Goal: Information Seeking & Learning: Learn about a topic

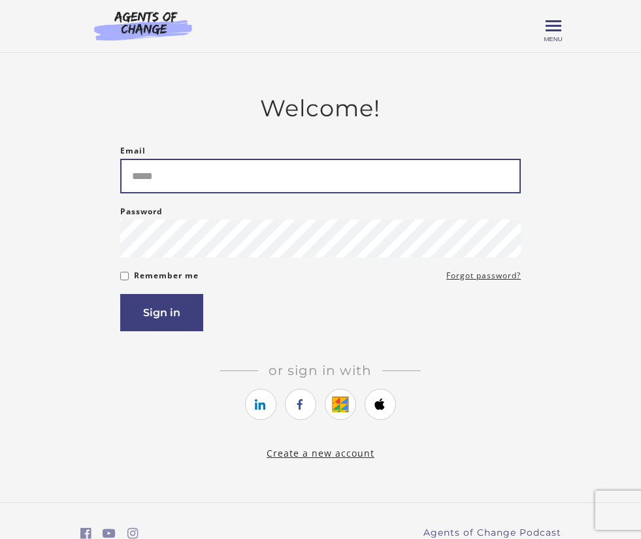
click at [203, 182] on input "Email" at bounding box center [320, 176] width 401 height 35
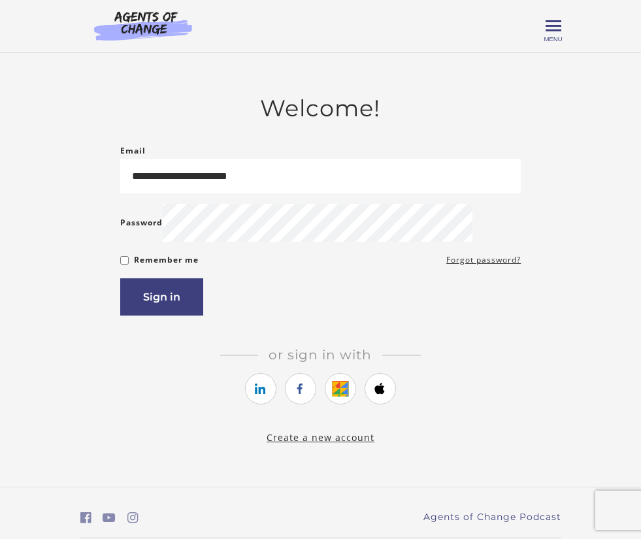
type input "**********"
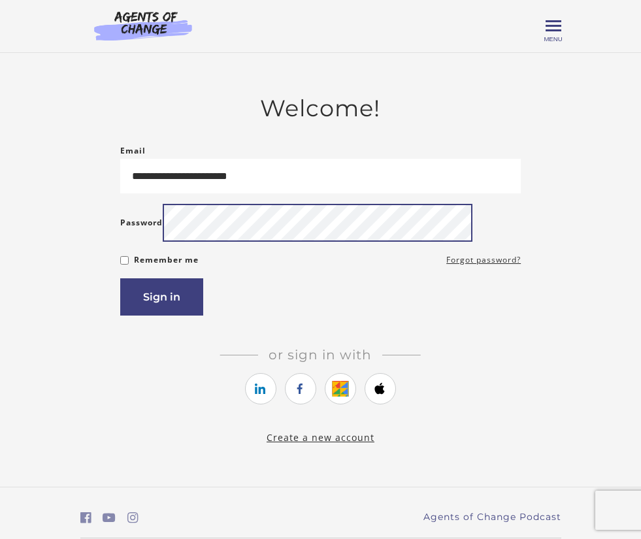
click at [120, 278] on button "Sign in" at bounding box center [161, 296] width 83 height 37
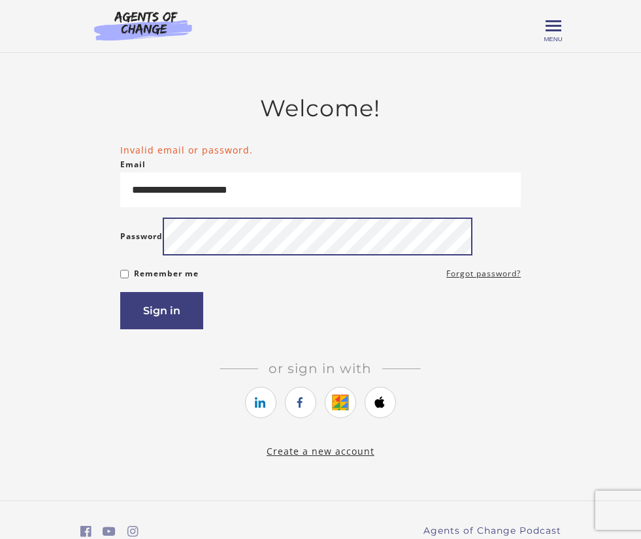
click at [120, 292] on button "Sign in" at bounding box center [161, 310] width 83 height 37
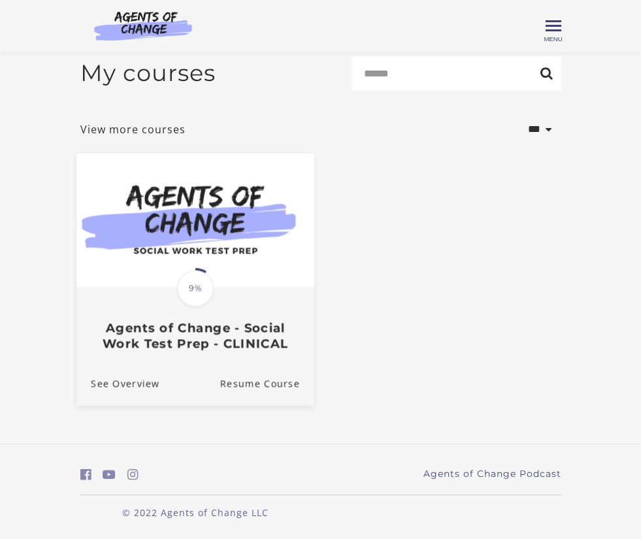
scroll to position [48, 0]
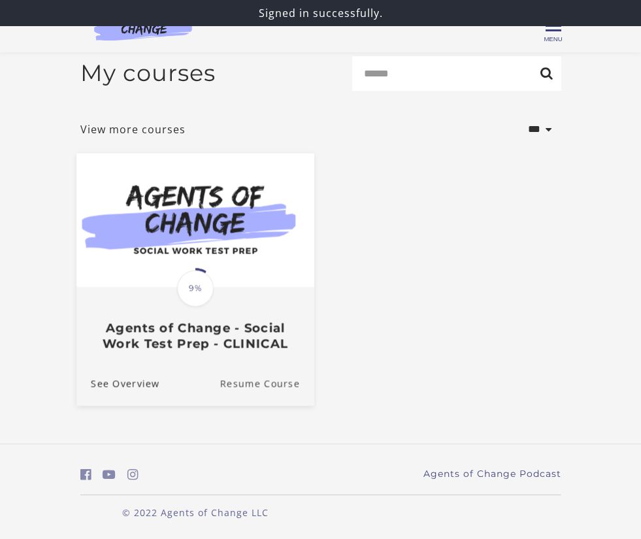
click at [220, 384] on link "Resume Course" at bounding box center [267, 384] width 94 height 44
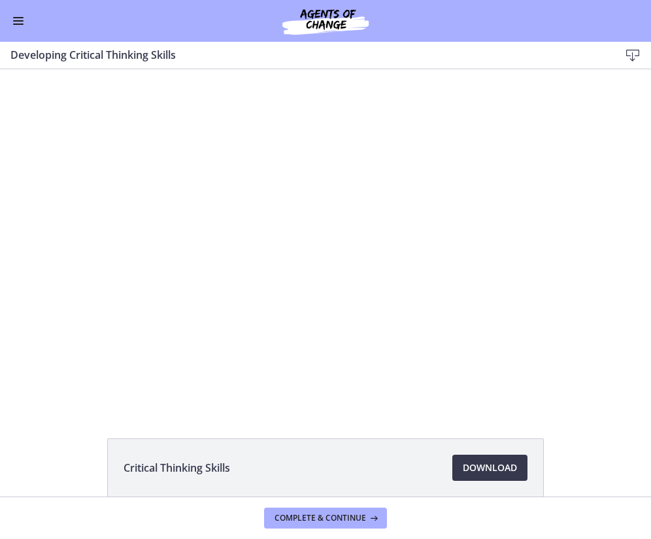
scroll to position [63, 0]
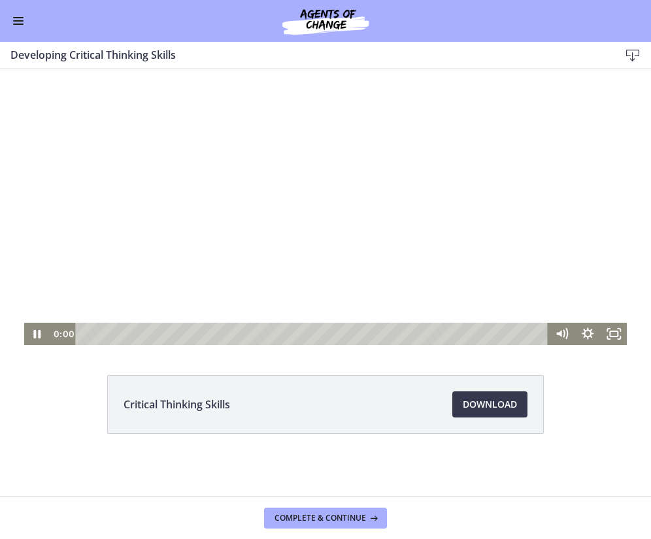
click at [307, 260] on div at bounding box center [325, 175] width 603 height 339
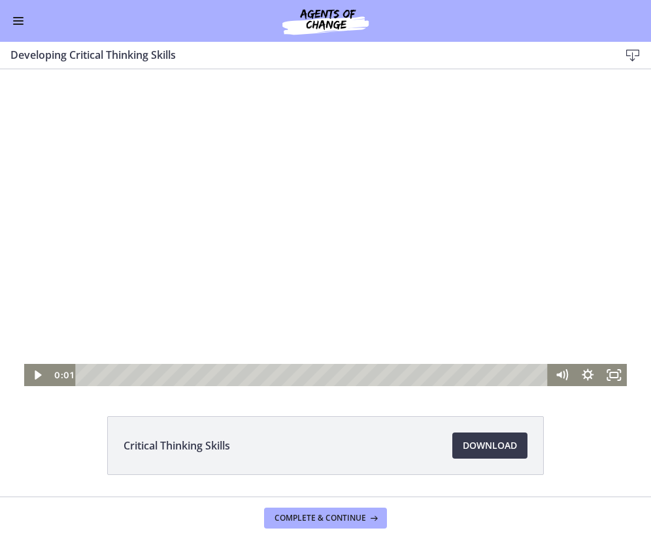
scroll to position [0, 0]
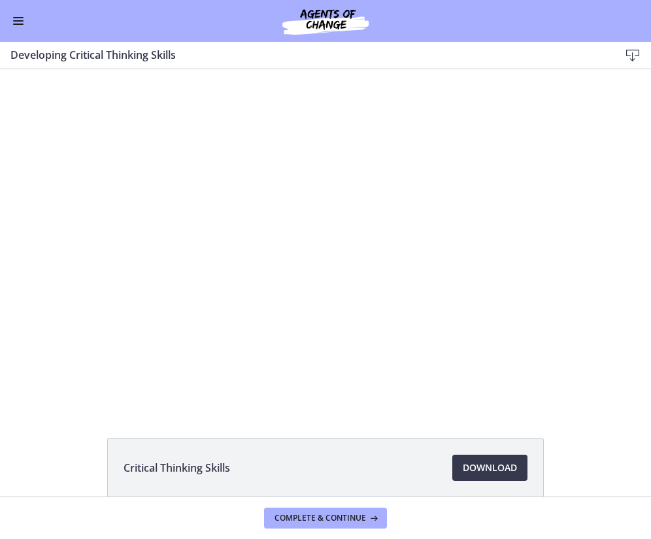
click at [24, 18] on button "Enable menu" at bounding box center [18, 21] width 16 height 16
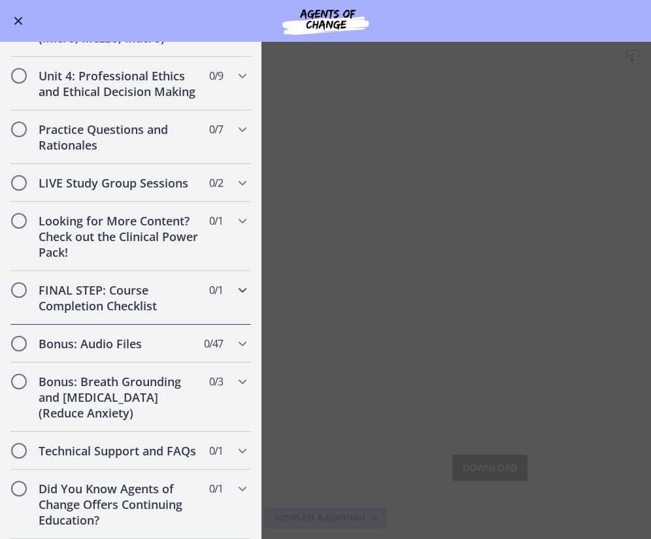
scroll to position [818, 0]
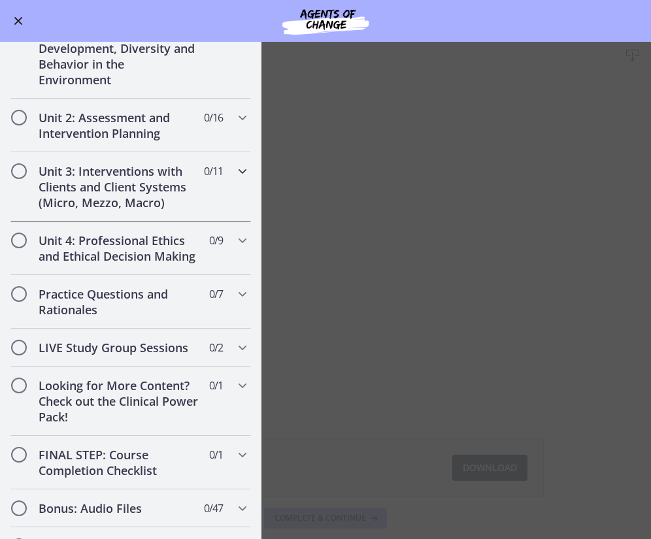
click at [120, 173] on h2 "Unit 3: Interventions with Clients and Client Systems (Micro, Mezzo, Macro)" at bounding box center [119, 186] width 160 height 47
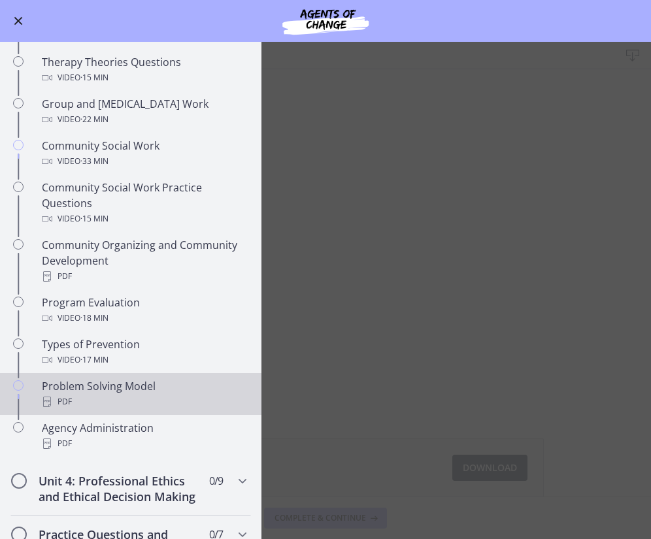
scroll to position [301, 0]
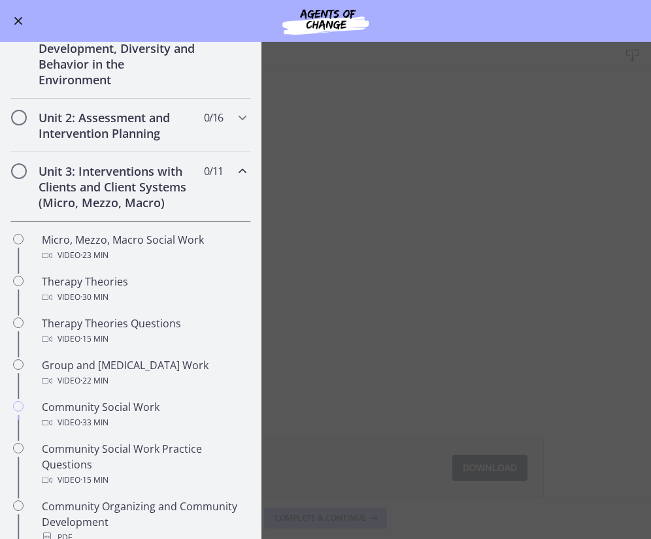
click at [99, 182] on h2 "Unit 3: Interventions with Clients and Client Systems (Micro, Mezzo, Macro)" at bounding box center [119, 186] width 160 height 47
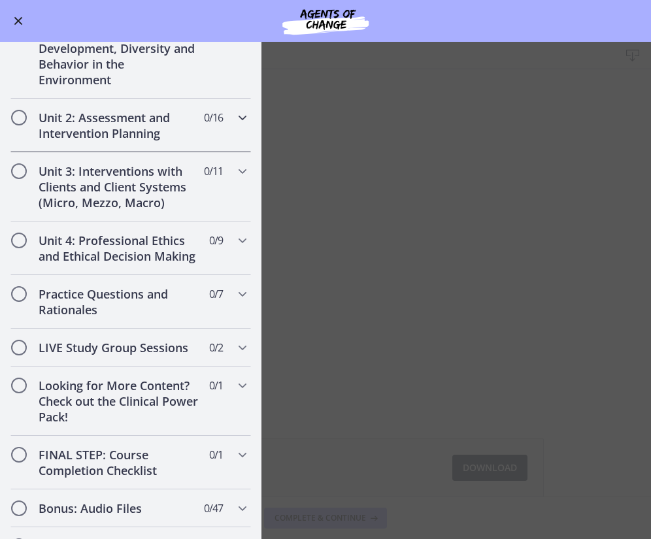
click at [112, 124] on h2 "Unit 2: Assessment and Intervention Planning" at bounding box center [119, 125] width 160 height 31
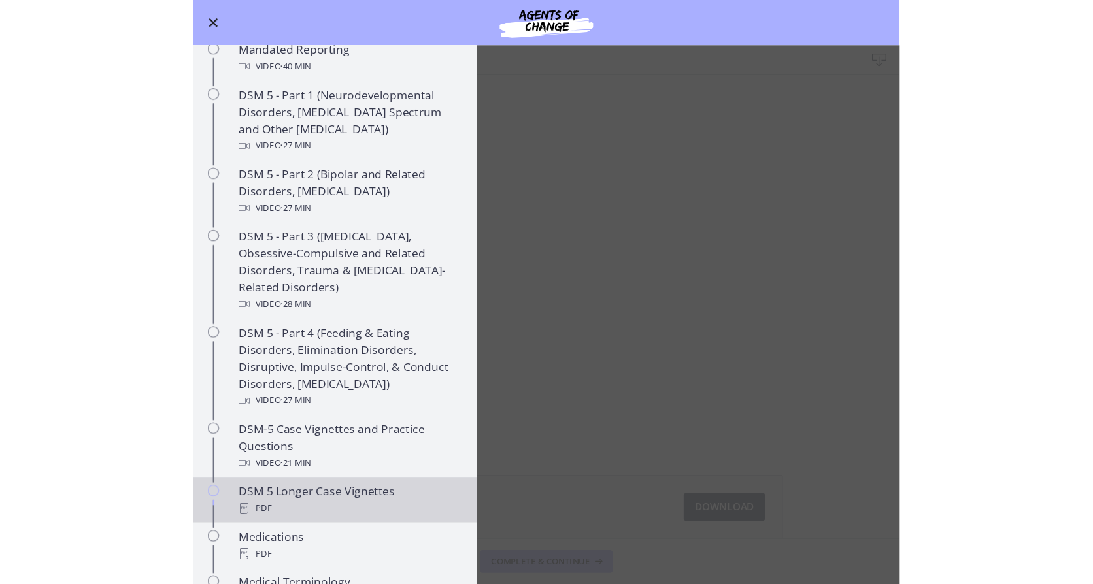
scroll to position [628, 0]
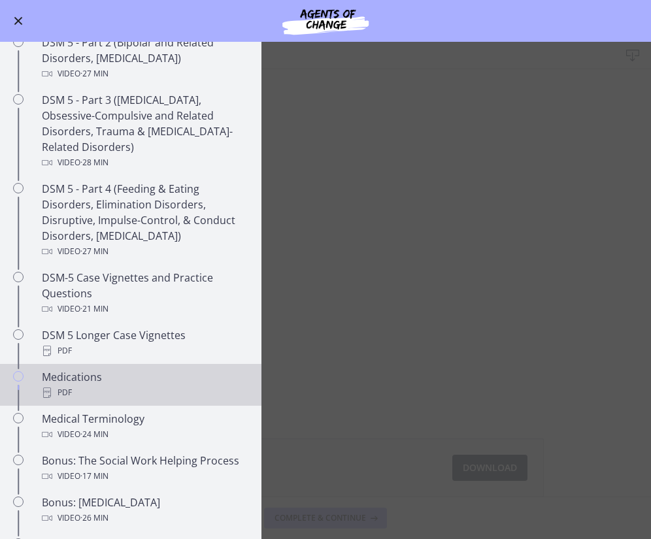
click at [127, 385] on div "PDF" at bounding box center [144, 393] width 204 height 16
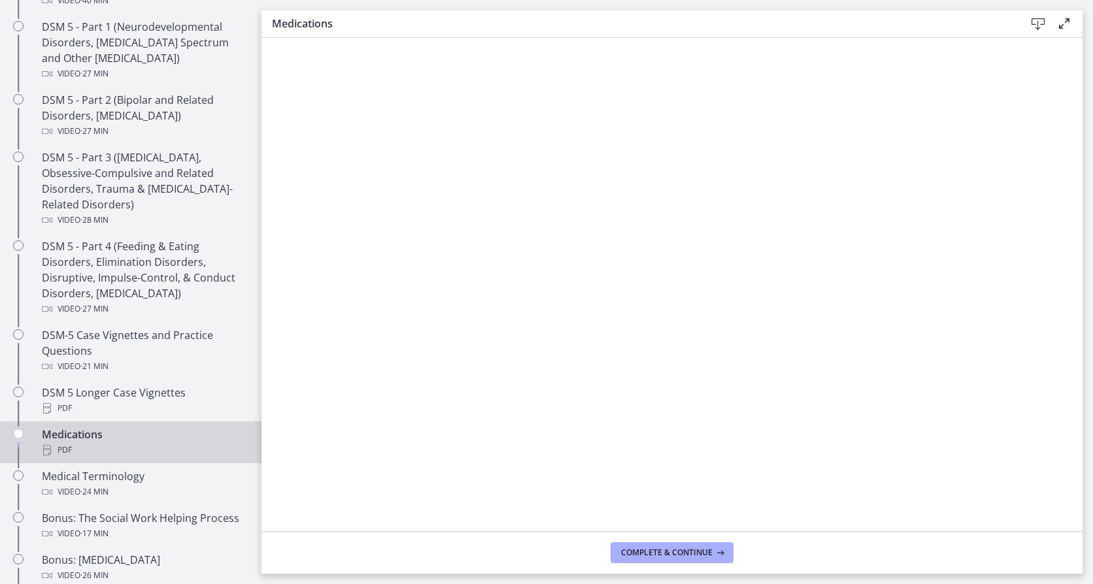
scroll to position [631, 0]
click at [650, 25] on icon at bounding box center [1038, 24] width 16 height 16
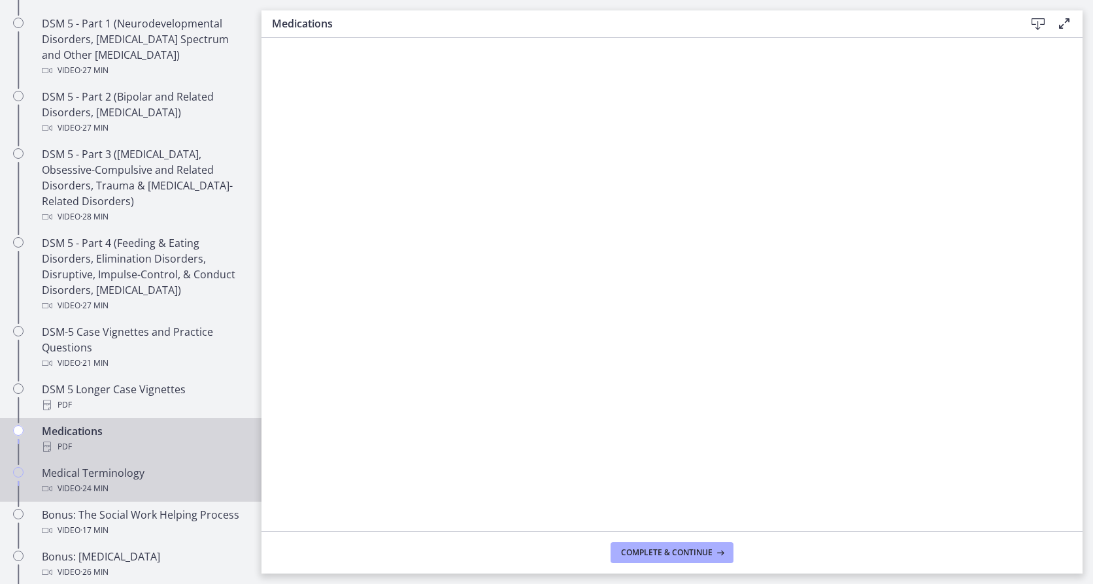
click at [129, 491] on div "Video · 24 min" at bounding box center [144, 489] width 204 height 16
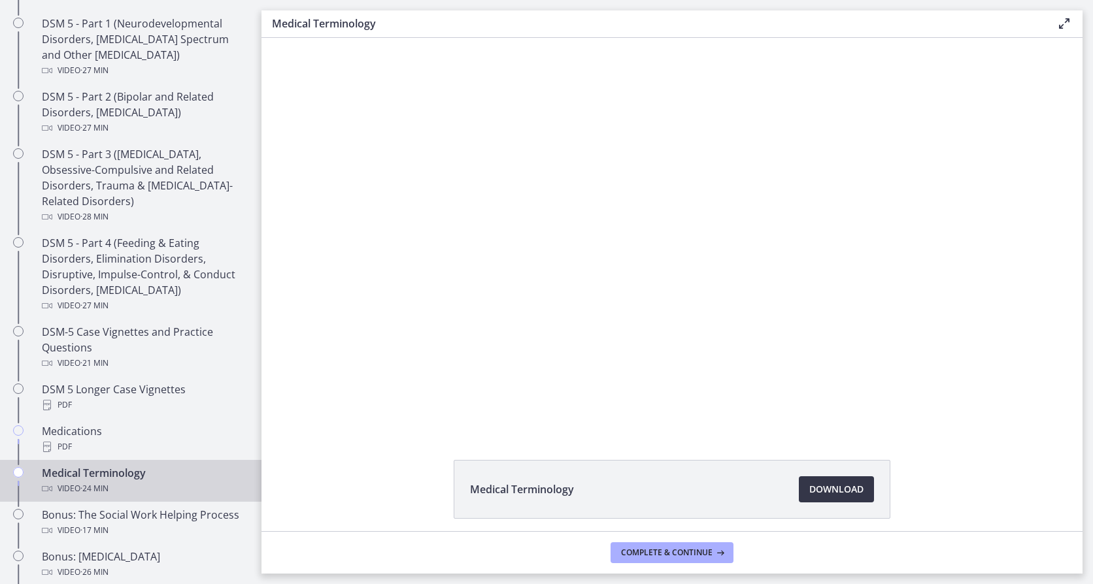
click at [650, 489] on span "Download Opens in a new window" at bounding box center [836, 490] width 54 height 16
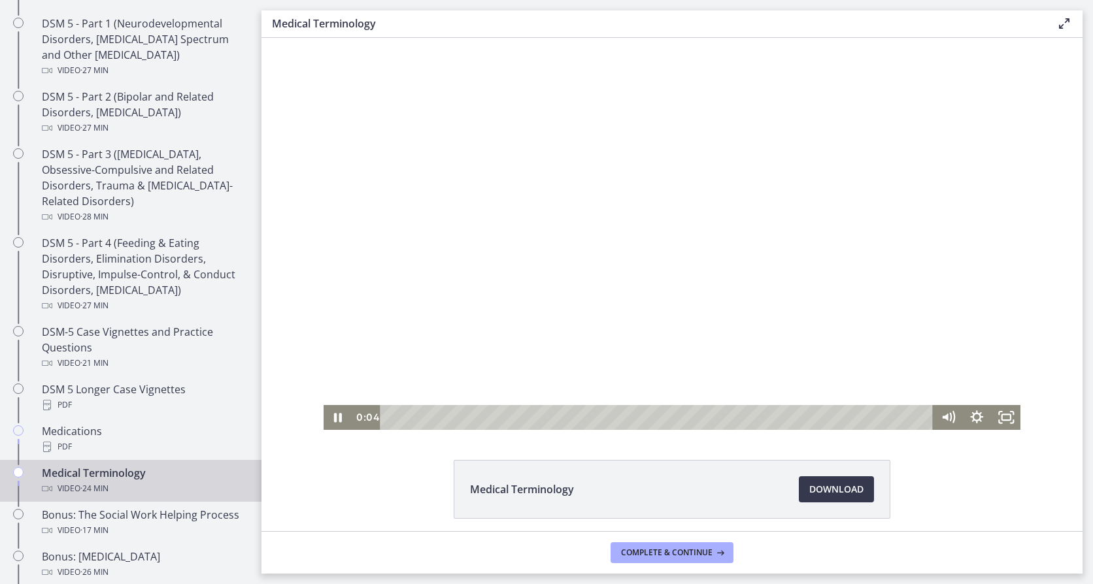
click at [516, 230] on div at bounding box center [672, 234] width 697 height 392
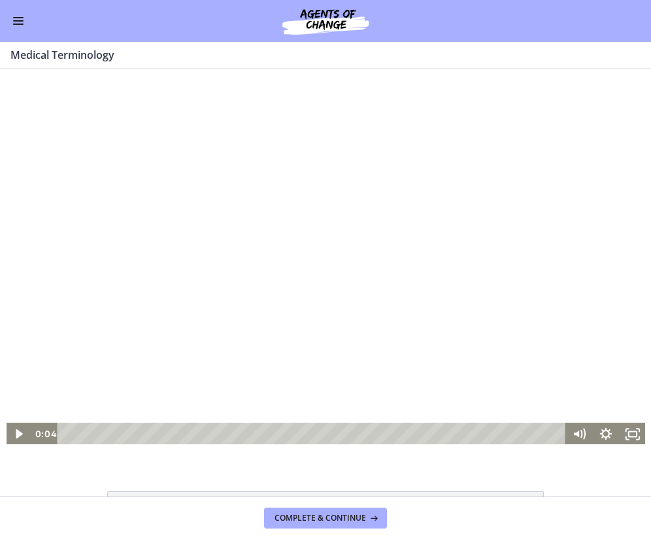
scroll to position [885, 0]
click at [15, 21] on span "Enable menu" at bounding box center [18, 20] width 10 height 1
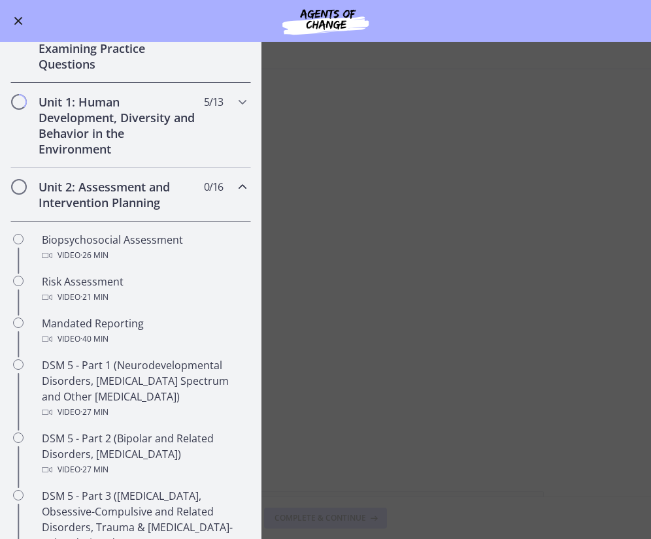
scroll to position [101, 0]
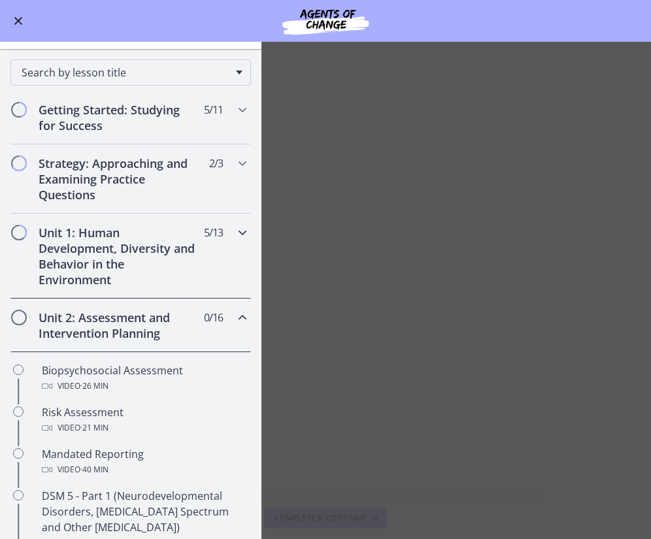
click at [92, 250] on h2 "Unit 1: Human Development, Diversity and Behavior in the Environment" at bounding box center [119, 256] width 160 height 63
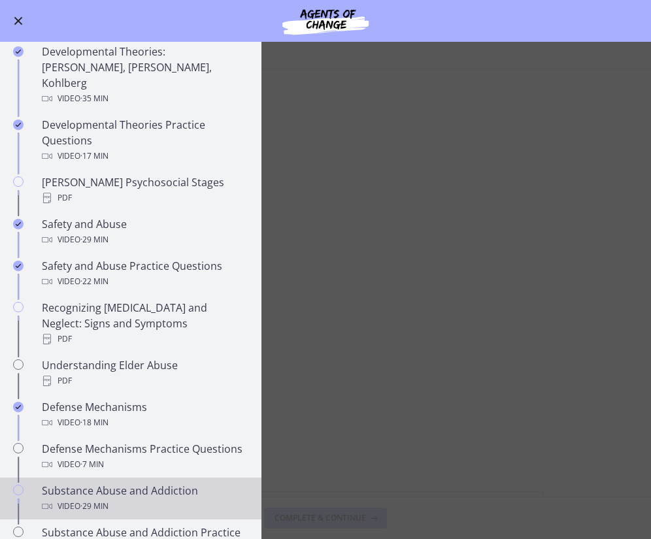
scroll to position [362, 0]
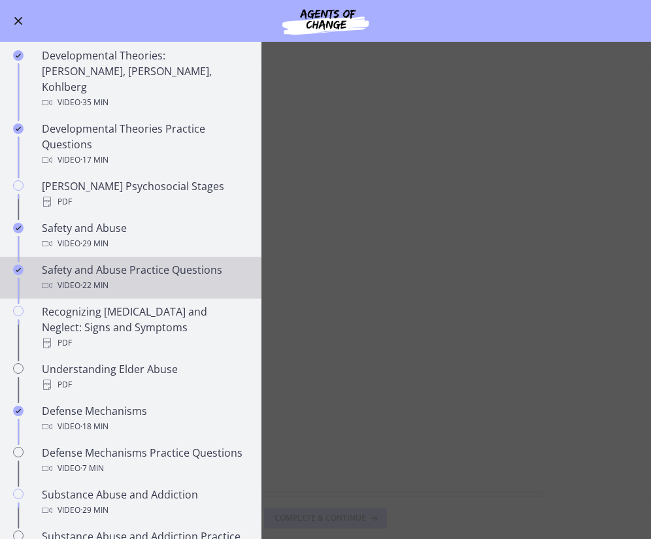
click at [120, 257] on link "Safety and Abuse Practice Questions Video · 22 min" at bounding box center [130, 278] width 261 height 42
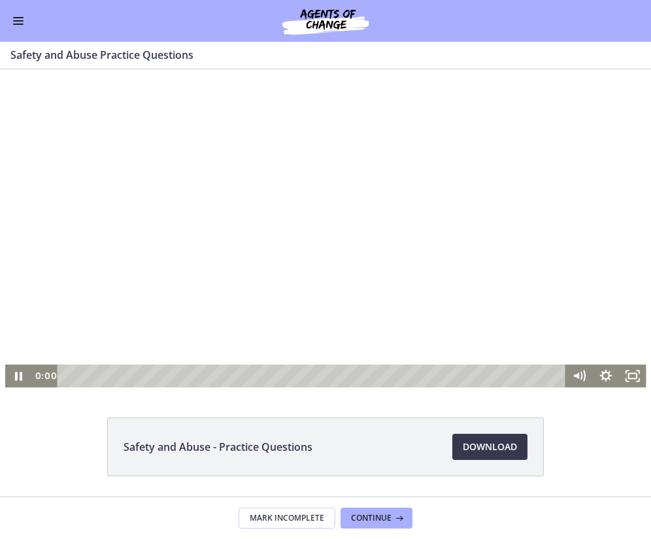
click at [222, 260] on div at bounding box center [325, 228] width 641 height 318
